Goal: Transaction & Acquisition: Purchase product/service

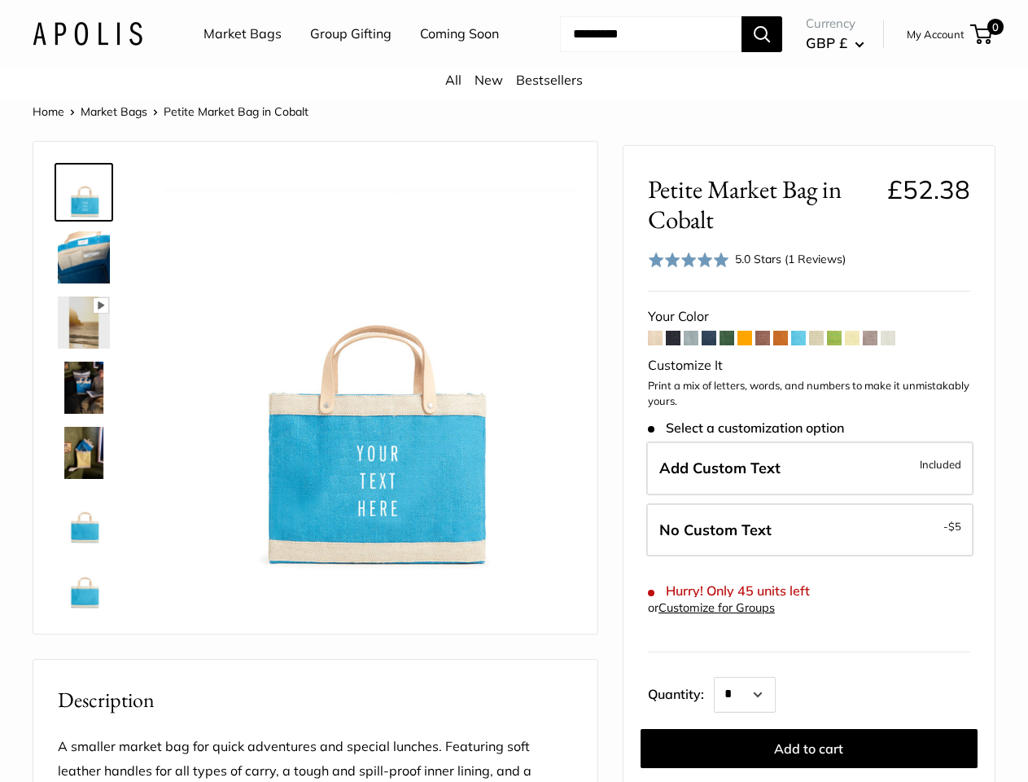
click at [514, 391] on img at bounding box center [369, 371] width 410 height 410
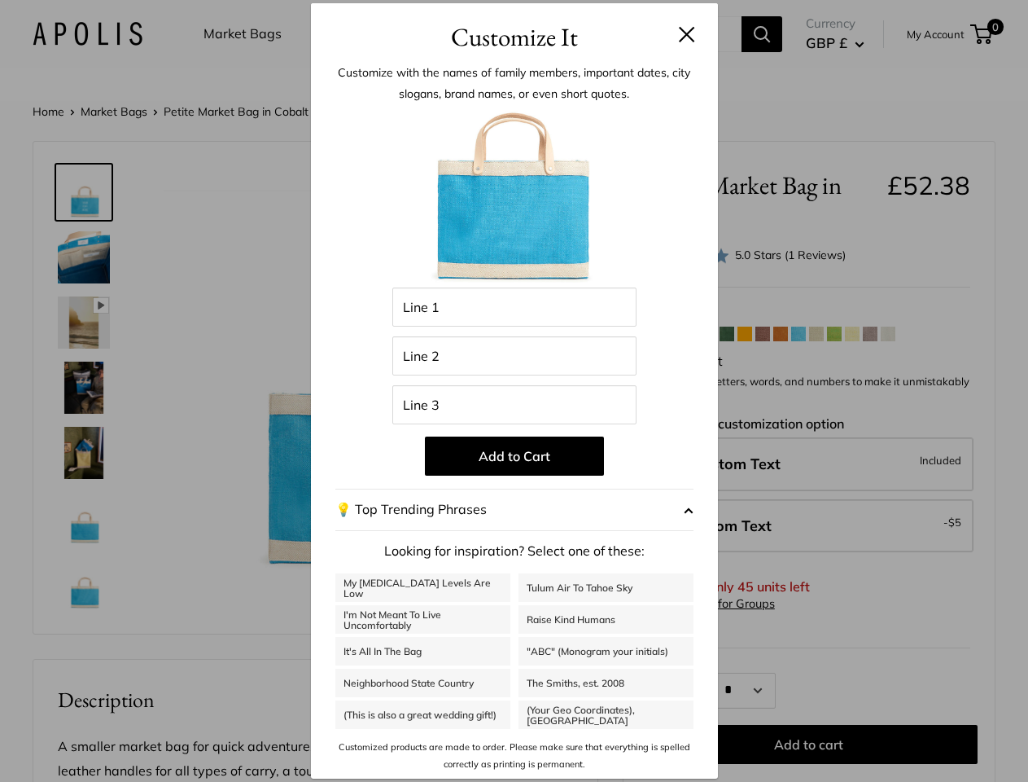
click at [514, 60] on nav "Market Bags Group Gifting Coming Soon" at bounding box center [365, 34] width 389 height 52
